Goal: Information Seeking & Learning: Learn about a topic

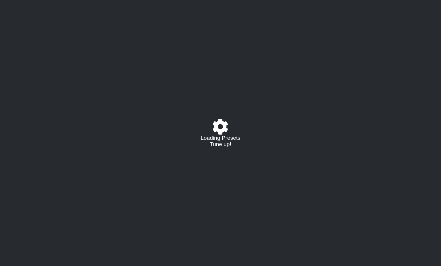
select select "/023177548424"
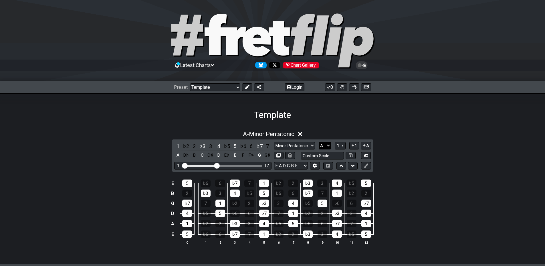
click at [325, 145] on select "A♭ A A♯ B♭ B C C♯ D♭ D D♯ E♭ E F F♯ G♭ G G♯" at bounding box center [325, 146] width 12 height 8
select select "G"
click at [319, 142] on select "A♭ A A♯ B♭ B C C♯ D♭ D D♯ E♭ E F F♯ G♭ G G♯" at bounding box center [325, 146] width 12 height 8
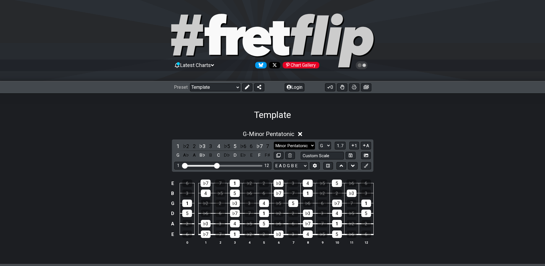
click at [302, 145] on select "Minor Pentatonic Major 3rds Minor Pentatonic Major Pentatonic Minor Blues Major…" at bounding box center [294, 146] width 41 height 8
select select "Major Pentatonic"
click at [274, 142] on select "Minor Pentatonic Major 3rds Minor Pentatonic Major Pentatonic Minor Blues Major…" at bounding box center [294, 146] width 41 height 8
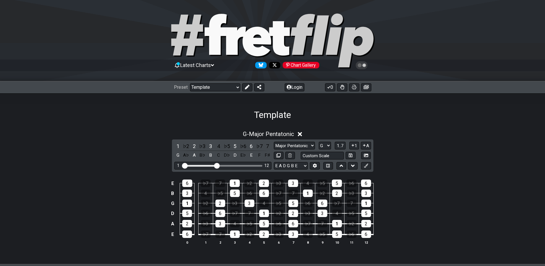
click at [440, 172] on div "E 6 ♭7 7 1 ♭2 2 ♭3 3 4 ♭5 5 ♭6 6 B 3 4 ♭5 5 ♭6 6 ♭7 7 1 ♭2 2 ♭3 3 G 1 ♭2 2 ♭3 3…" at bounding box center [272, 212] width 545 height 80
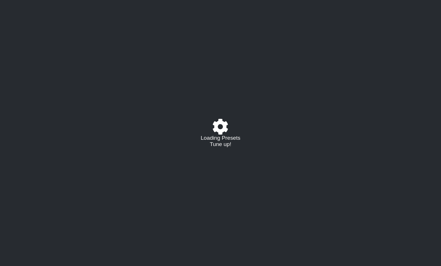
select select "/023177548424"
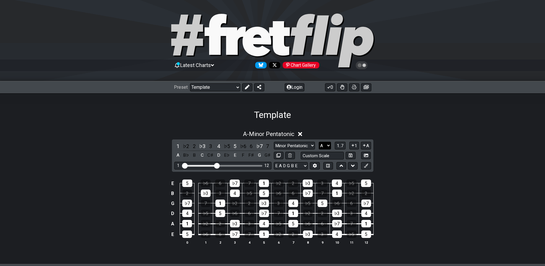
click at [327, 148] on select "A♭ A A♯ B♭ B C C♯ D♭ D D♯ E♭ E F F♯ G♭ G G♯" at bounding box center [325, 146] width 12 height 8
select select "C#"
click at [319, 142] on select "A♭ A A♯ B♭ B C C♯ D♭ D D♯ E♭ E F F♯ G♭ G G♯" at bounding box center [325, 146] width 12 height 8
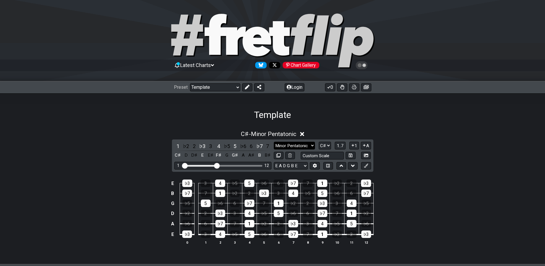
click at [313, 147] on select "Minor Pentatonic Major 3rds Minor Pentatonic Major Pentatonic Minor Blues Major…" at bounding box center [294, 146] width 41 height 8
click at [440, 154] on div "C♯ - Minor Pentatonic 1 ♭2 2 ♭3 3 4 ♭5 5 ♭6 6 ♭7 7 C♯ D D♯ E E♯ F♯ G G♯ A A♯ B …" at bounding box center [272, 190] width 545 height 126
click at [236, 91] on div "Preset Welcome to #fretflip! Template Custom Preset Minor Pentatonic Major Pent…" at bounding box center [272, 87] width 545 height 13
click at [236, 89] on select "Welcome to #fretflip! Template Custom Preset Minor Pentatonic Major Pentatonic …" at bounding box center [215, 87] width 50 height 8
click at [190, 83] on select "Welcome to #fretflip! Template Custom Preset Minor Pentatonic Major Pentatonic …" at bounding box center [215, 87] width 50 height 8
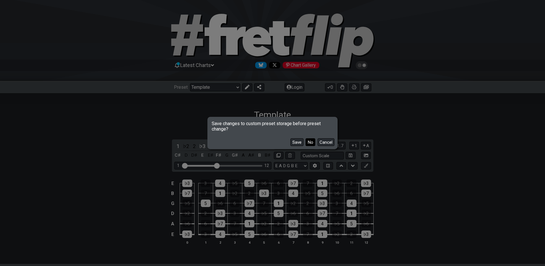
click at [310, 143] on button "No" at bounding box center [310, 142] width 10 height 8
select select "/extended-chords"
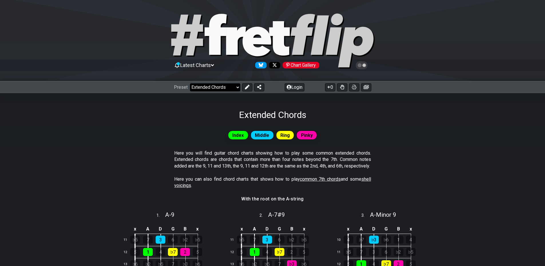
click at [235, 88] on select "Welcome to #fretflip! Template Custom Preset Minor Pentatonic Major Pentatonic …" at bounding box center [215, 87] width 50 height 8
click at [440, 159] on section "Here you will find guitar chord charts showing how to play some common extended…" at bounding box center [272, 161] width 545 height 26
